Goal: Navigation & Orientation: Understand site structure

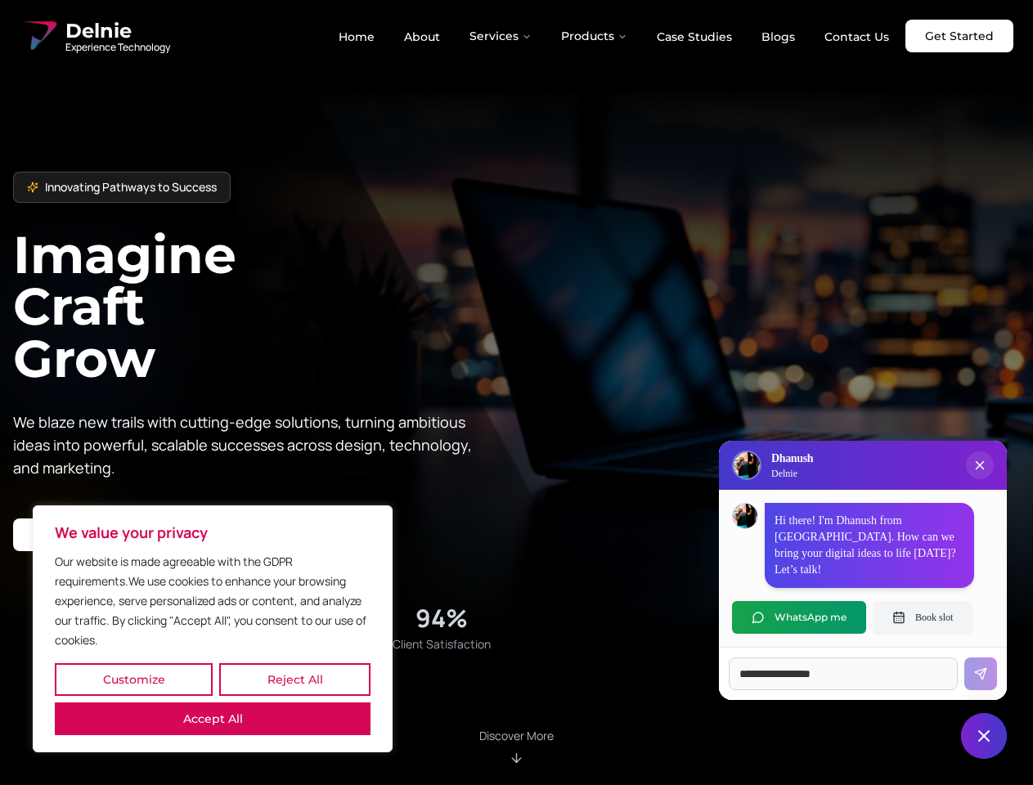
click at [133, 680] on button "Customize" at bounding box center [134, 679] width 158 height 33
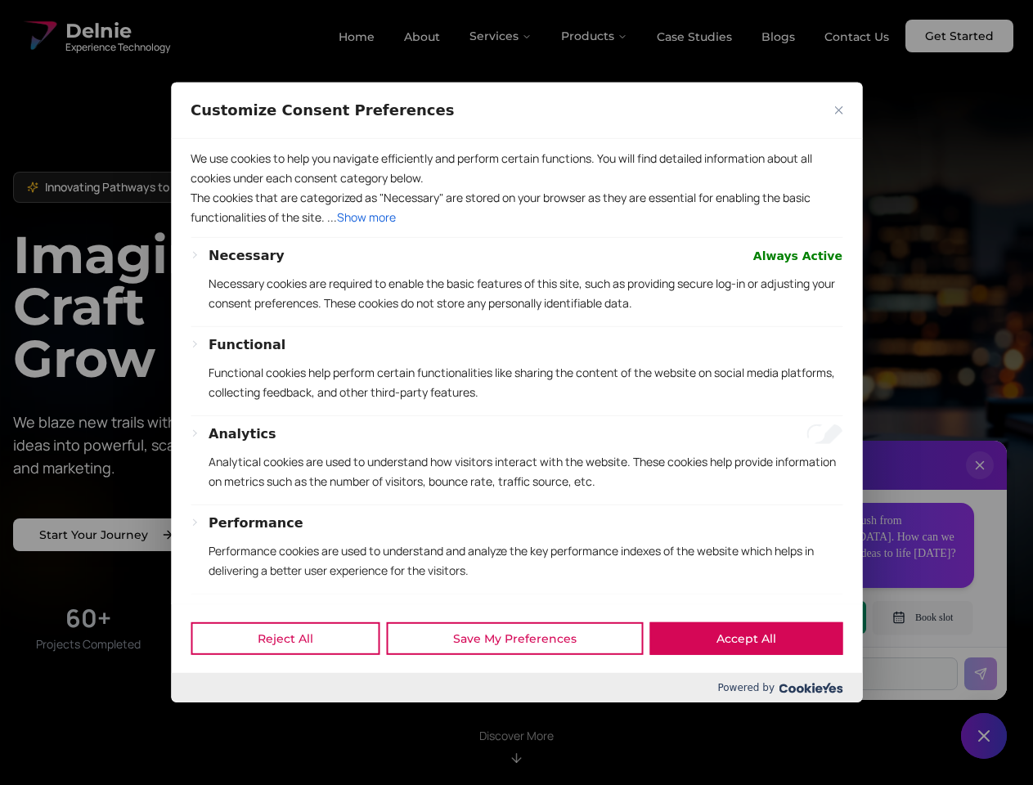
click at [294, 680] on div at bounding box center [516, 392] width 1033 height 785
click at [213, 188] on p "We use cookies to help you navigate efficiently and perform certain functions. …" at bounding box center [517, 168] width 652 height 39
click at [516, 326] on div "Necessary Always Active Necessary cookies are required to enable the basic feat…" at bounding box center [526, 286] width 634 height 80
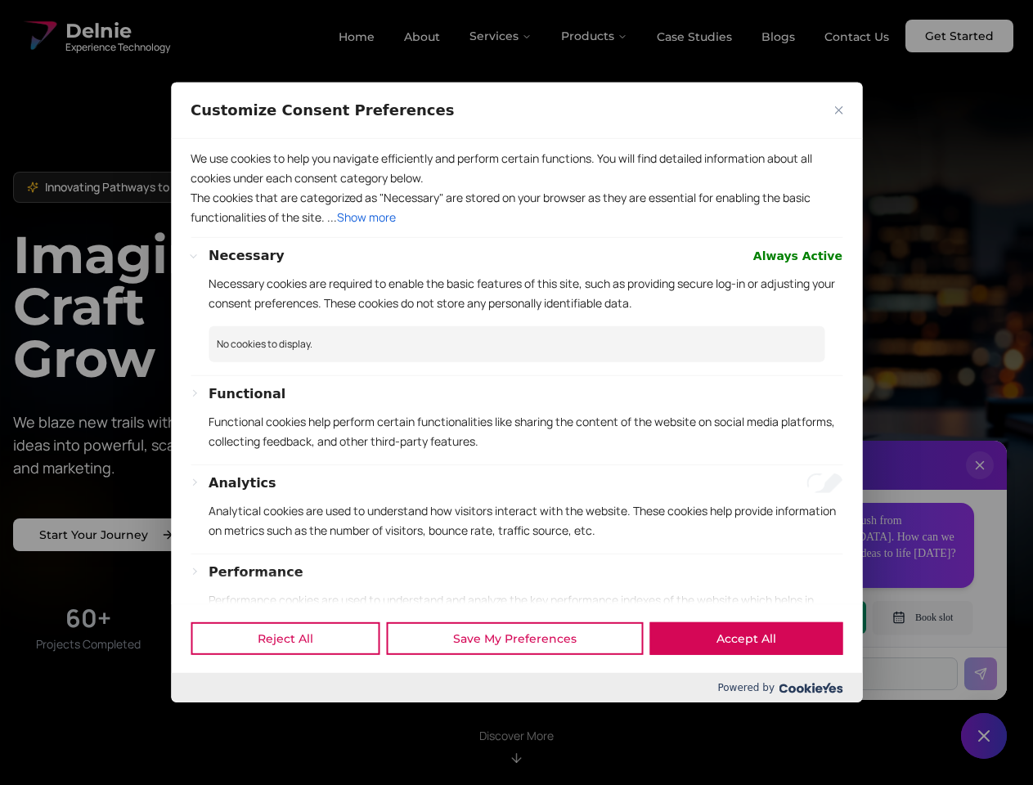
click at [501, 36] on div at bounding box center [516, 392] width 1033 height 785
click at [595, 36] on div at bounding box center [516, 392] width 1033 height 785
click at [980, 482] on div at bounding box center [516, 392] width 1033 height 785
click at [799, 617] on div "Reject All Save My Preferences Accept All" at bounding box center [516, 639] width 691 height 70
click at [922, 617] on div at bounding box center [516, 392] width 1033 height 785
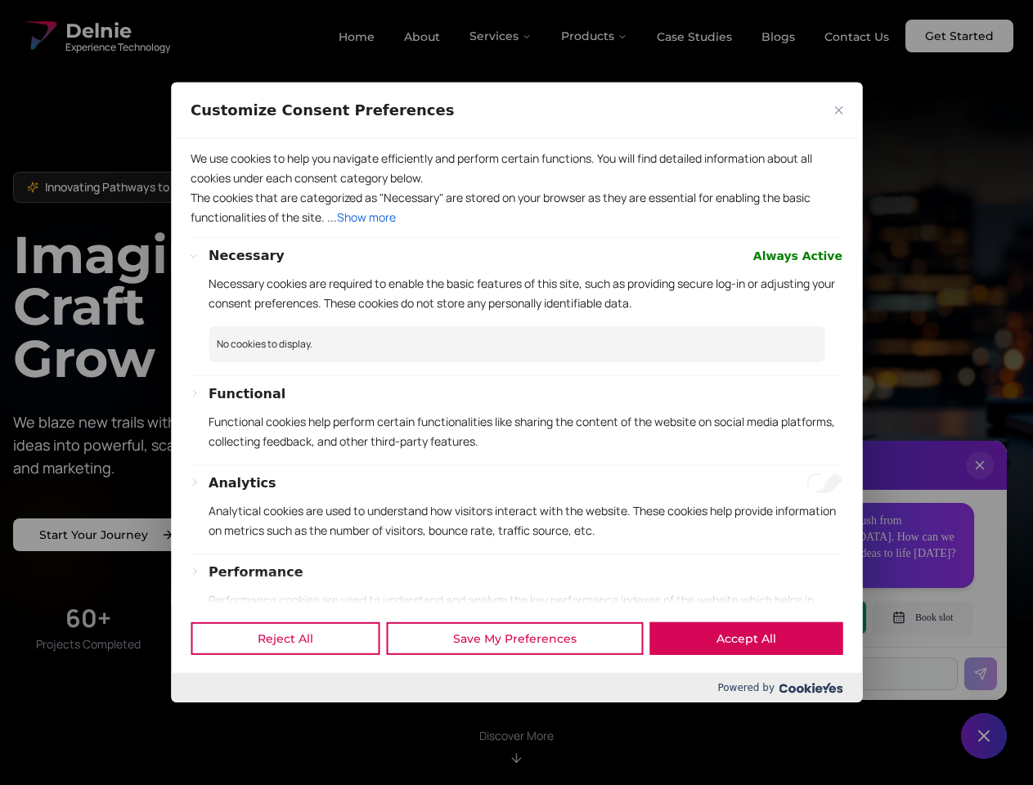
click at [984, 736] on div at bounding box center [516, 392] width 1033 height 785
